Goal: Information Seeking & Learning: Learn about a topic

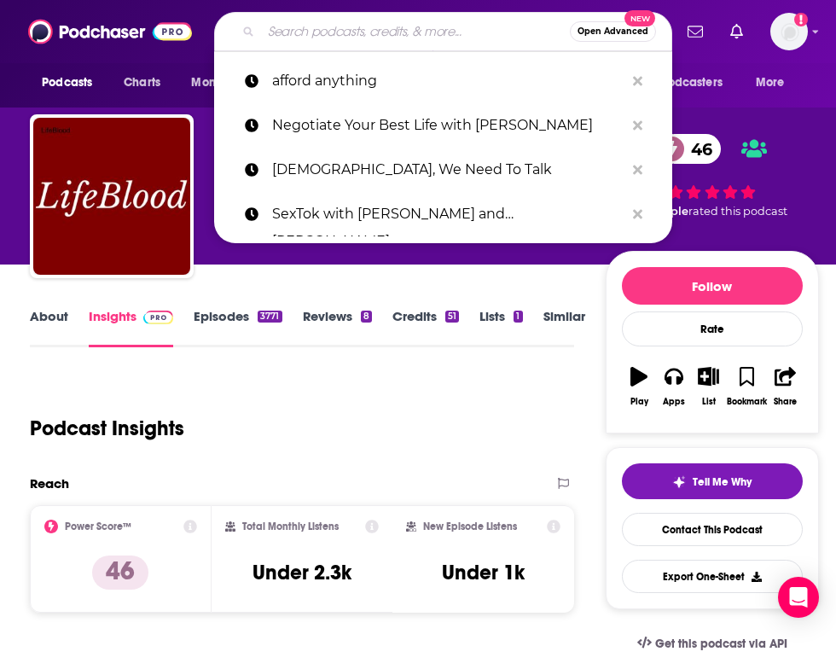
click at [433, 31] on input "Search podcasts, credits, & more..." at bounding box center [415, 31] width 309 height 27
paste input "[PERSON_NAME] <[EMAIL_ADDRESS][DOMAIN_NAME]>"
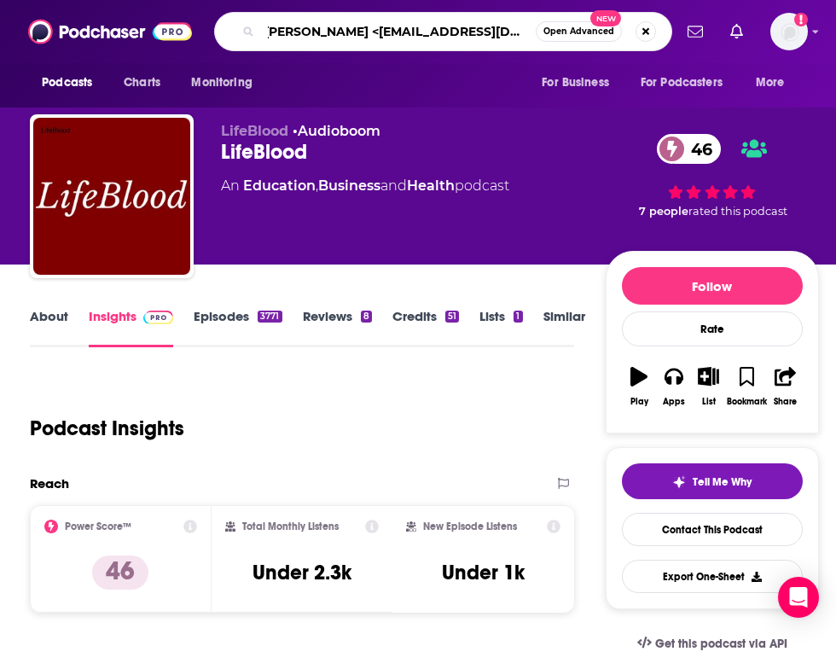
click at [389, 35] on input "[PERSON_NAME] <[EMAIL_ADDRESS][DOMAIN_NAME]>" at bounding box center [398, 31] width 275 height 27
drag, startPoint x: 389, startPoint y: 35, endPoint x: 544, endPoint y: 24, distance: 155.7
click at [543, 26] on div "[PERSON_NAME] <[EMAIL_ADDRESS][DOMAIN_NAME]> Open Advanced New" at bounding box center [443, 31] width 458 height 39
click at [800, 26] on span "Add a profile image" at bounding box center [790, 32] width 38 height 38
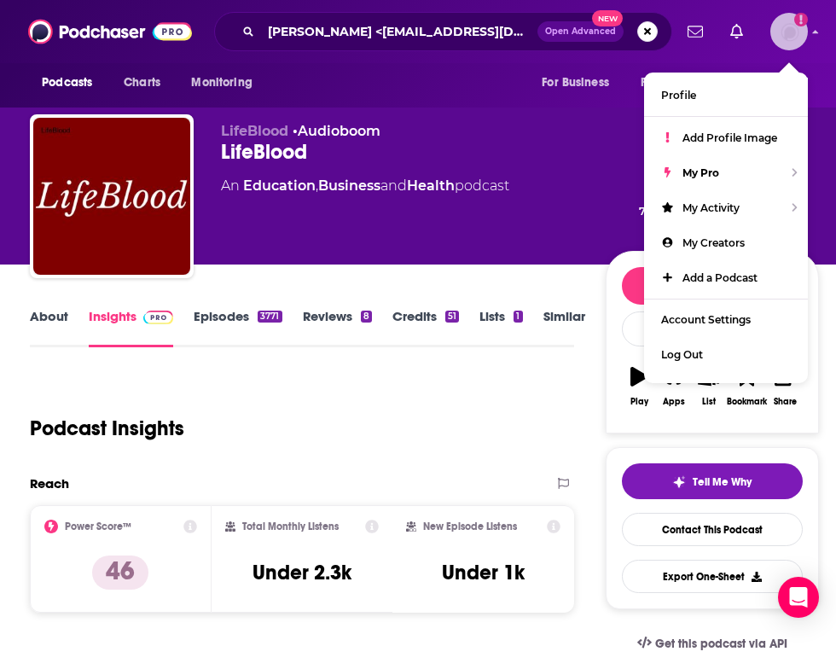
click at [806, 33] on img "Logged in as megcassidy" at bounding box center [790, 32] width 38 height 38
click at [792, 30] on img "Logged in as megcassidy" at bounding box center [790, 32] width 38 height 38
click at [526, 136] on p "LifeBlood • Audioboom" at bounding box center [413, 131] width 384 height 16
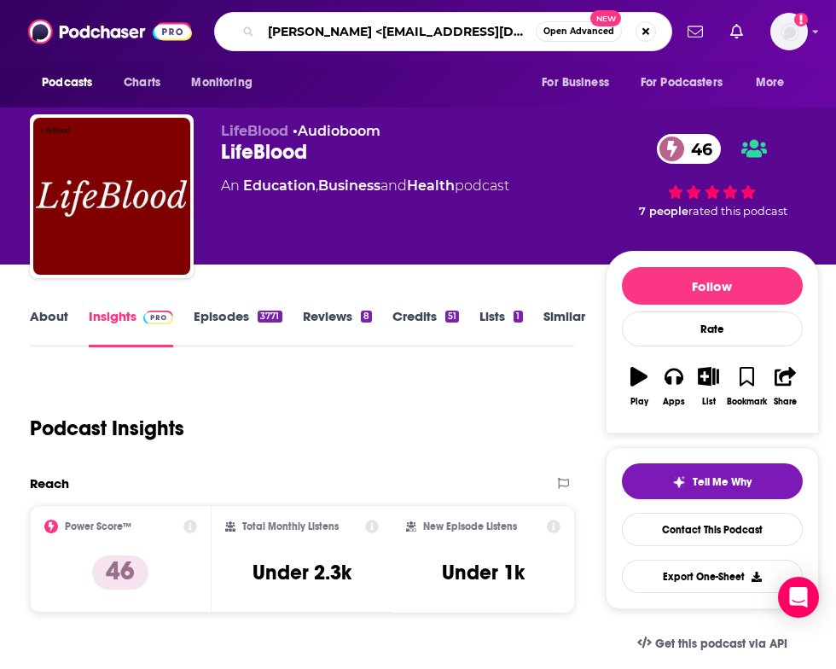
scroll to position [0, 3]
drag, startPoint x: 362, startPoint y: 33, endPoint x: 573, endPoint y: 26, distance: 211.7
click at [569, 30] on div "[PERSON_NAME] <[EMAIL_ADDRESS][DOMAIN_NAME]> Open Advanced New" at bounding box center [443, 31] width 458 height 39
type input "[PERSON_NAME]"
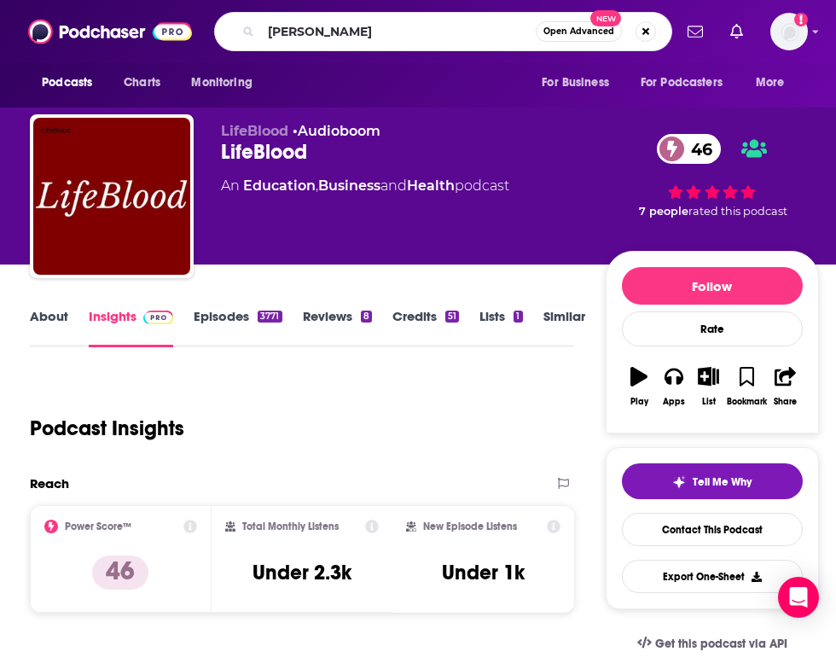
click at [579, 14] on div "[PERSON_NAME] Open Advanced New" at bounding box center [443, 31] width 458 height 39
click at [524, 23] on input "[PERSON_NAME]" at bounding box center [398, 31] width 275 height 27
click at [493, 29] on input "[PERSON_NAME]" at bounding box center [398, 31] width 275 height 27
click at [516, 29] on input "[PERSON_NAME]" at bounding box center [398, 31] width 275 height 27
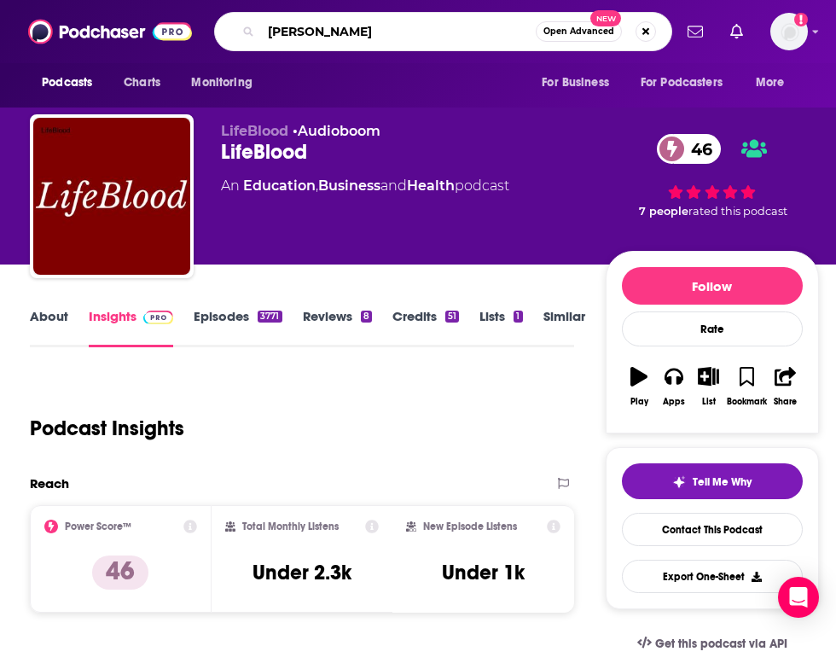
drag, startPoint x: 422, startPoint y: 23, endPoint x: 395, endPoint y: 30, distance: 27.3
click at [421, 23] on input "[PERSON_NAME]" at bounding box center [398, 31] width 275 height 27
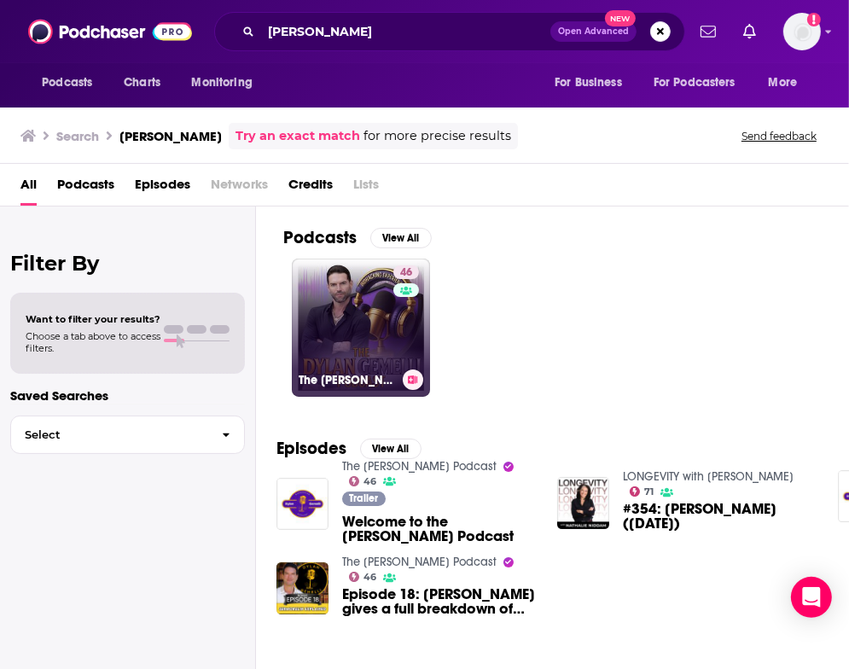
click at [372, 334] on link "46 The [PERSON_NAME] Podcast" at bounding box center [361, 328] width 138 height 138
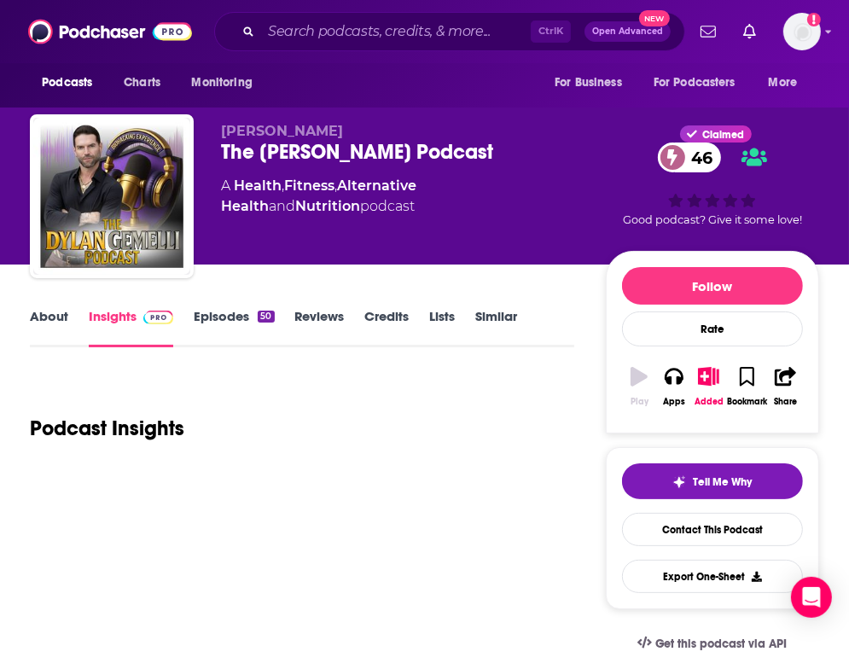
click at [372, 334] on link "Credits" at bounding box center [387, 327] width 44 height 39
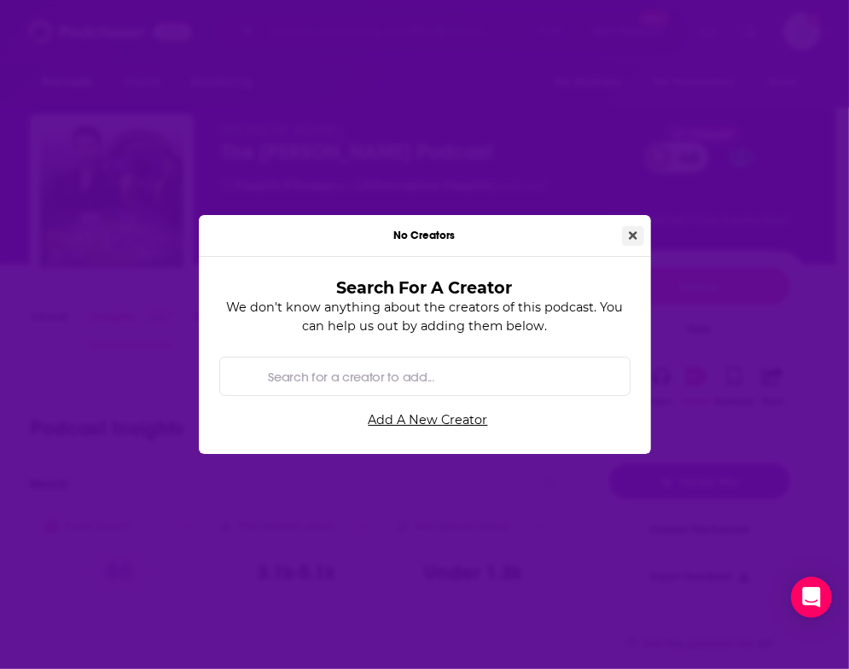
click at [635, 228] on button "Close" at bounding box center [633, 236] width 22 height 20
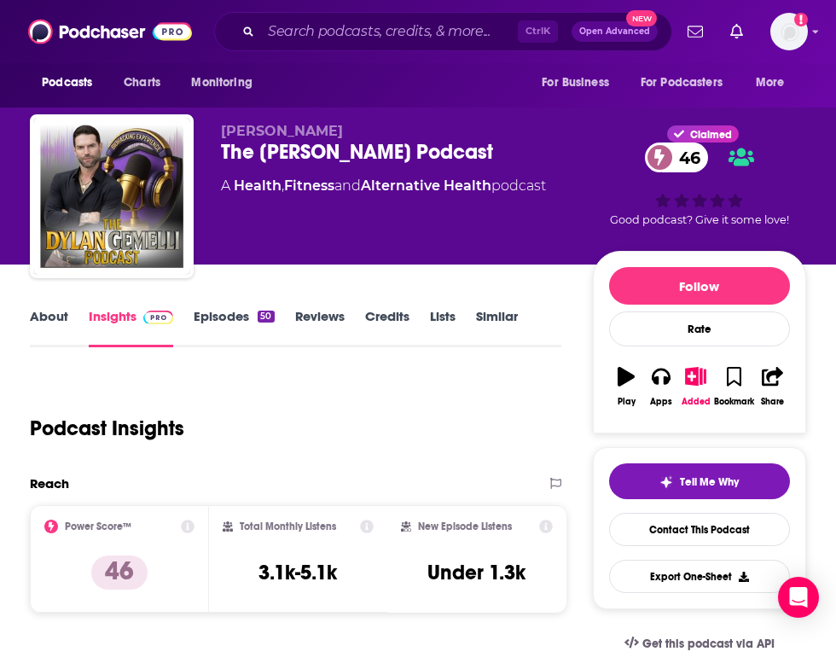
drag, startPoint x: 573, startPoint y: 187, endPoint x: 203, endPoint y: 166, distance: 370.9
click at [203, 166] on div "[PERSON_NAME] The [PERSON_NAME] Podcast 46 A Health , Fitness and Alternative H…" at bounding box center [418, 199] width 776 height 171
copy div "The [PERSON_NAME] Podcast 46 A Health , Fitness and Alternative Health podcast"
click at [54, 311] on link "About" at bounding box center [49, 327] width 38 height 39
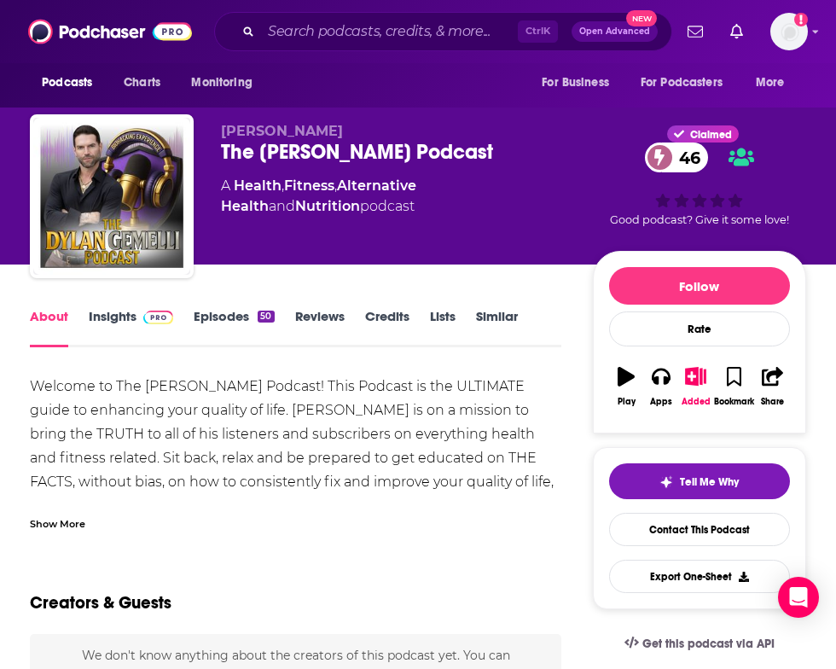
click at [71, 523] on div "Show More" at bounding box center [57, 523] width 55 height 16
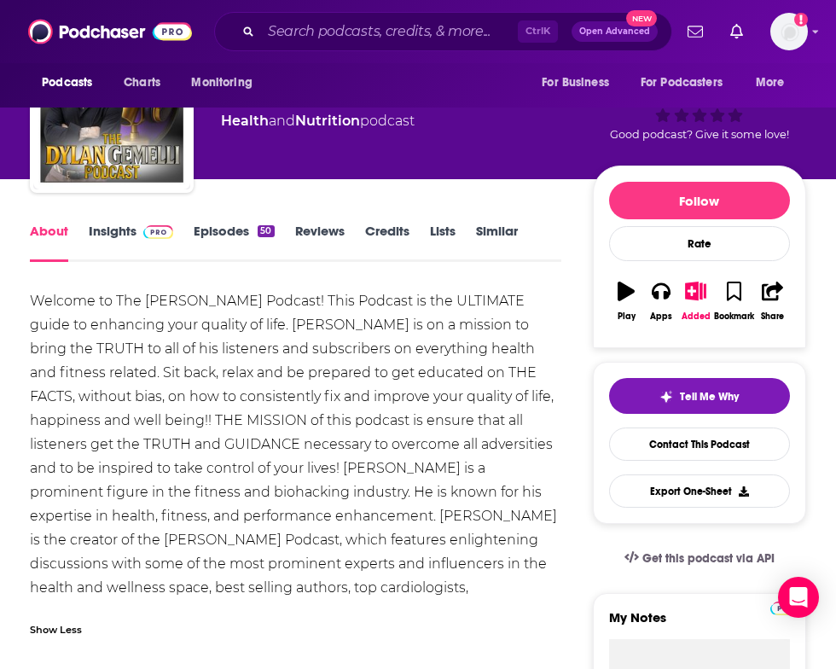
scroll to position [171, 0]
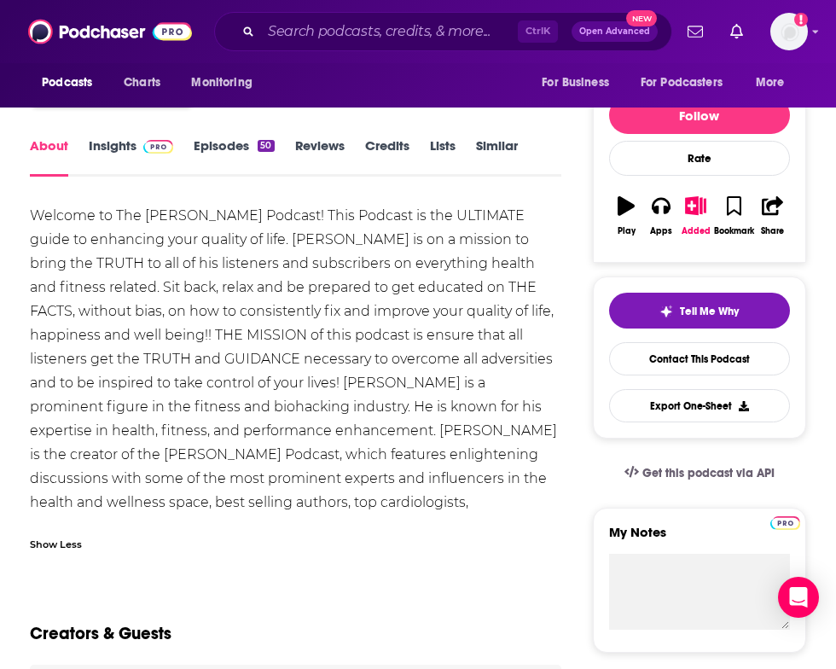
click at [465, 498] on div "Welcome to The [PERSON_NAME] Podcast! This Podcast is the ULTIMATE guide to enh…" at bounding box center [296, 371] width 532 height 334
click at [505, 509] on div "Welcome to The [PERSON_NAME] Podcast! This Podcast is the ULTIMATE guide to enh…" at bounding box center [296, 371] width 532 height 334
click at [113, 214] on div "Welcome to The [PERSON_NAME] Podcast! This Podcast is the ULTIMATE guide to enh…" at bounding box center [296, 371] width 532 height 334
click at [121, 216] on div "Welcome to The [PERSON_NAME] Podcast! This Podcast is the ULTIMATE guide to enh…" at bounding box center [296, 371] width 532 height 334
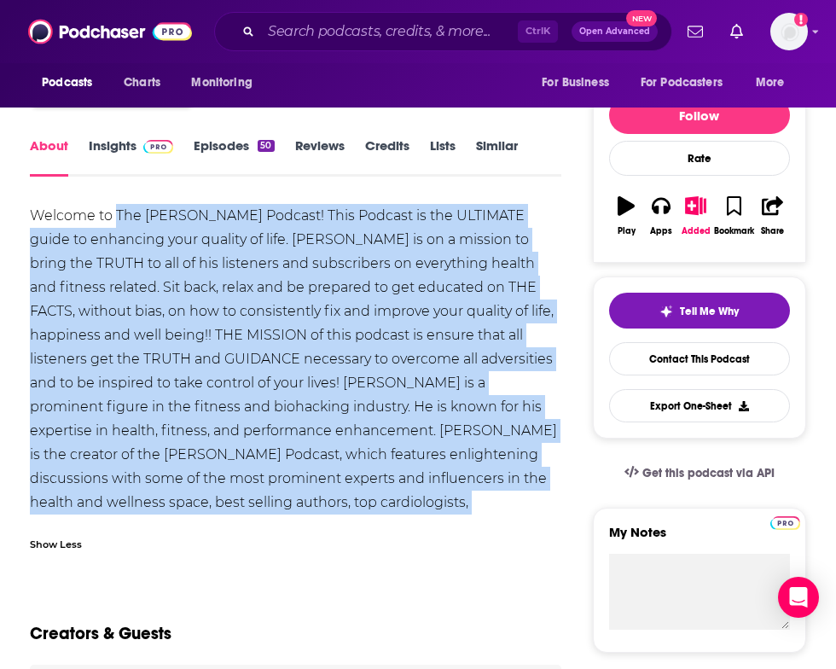
drag, startPoint x: 121, startPoint y: 216, endPoint x: 296, endPoint y: 500, distance: 333.7
click at [296, 500] on div "Welcome to The [PERSON_NAME] Podcast! This Podcast is the ULTIMATE guide to enh…" at bounding box center [296, 371] width 532 height 334
copy div "The [PERSON_NAME] Podcast! This Podcast is the ULTIMATE guide to enhancing your…"
click at [360, 388] on div "Welcome to The [PERSON_NAME] Podcast! This Podcast is the ULTIMATE guide to enh…" at bounding box center [296, 371] width 532 height 334
